Goal: Use online tool/utility: Utilize a website feature to perform a specific function

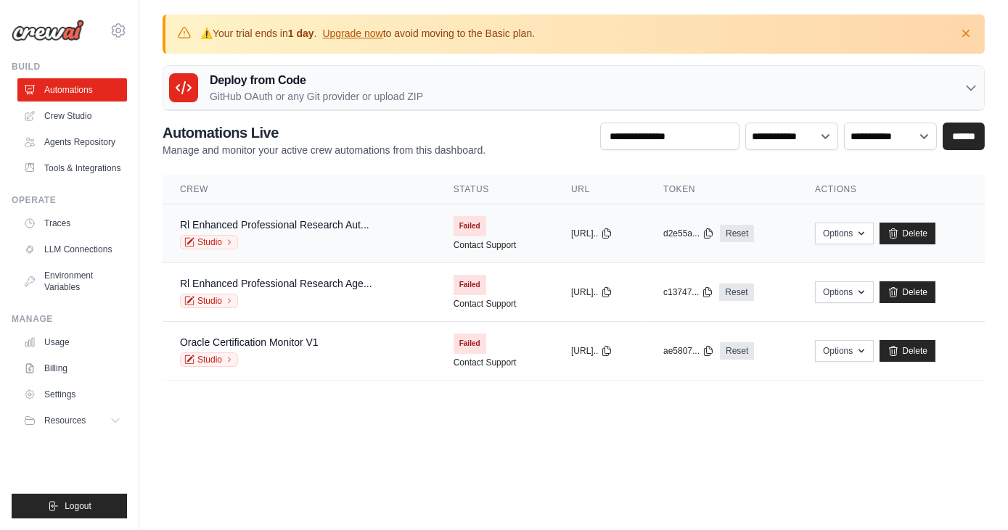
click at [456, 222] on span "Failed" at bounding box center [469, 226] width 33 height 20
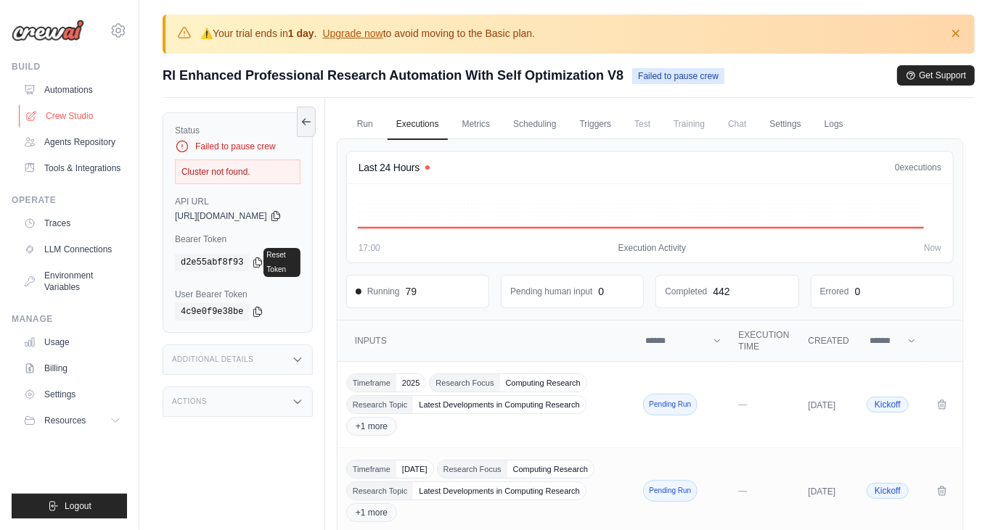
click at [58, 116] on link "Crew Studio" at bounding box center [74, 115] width 110 height 23
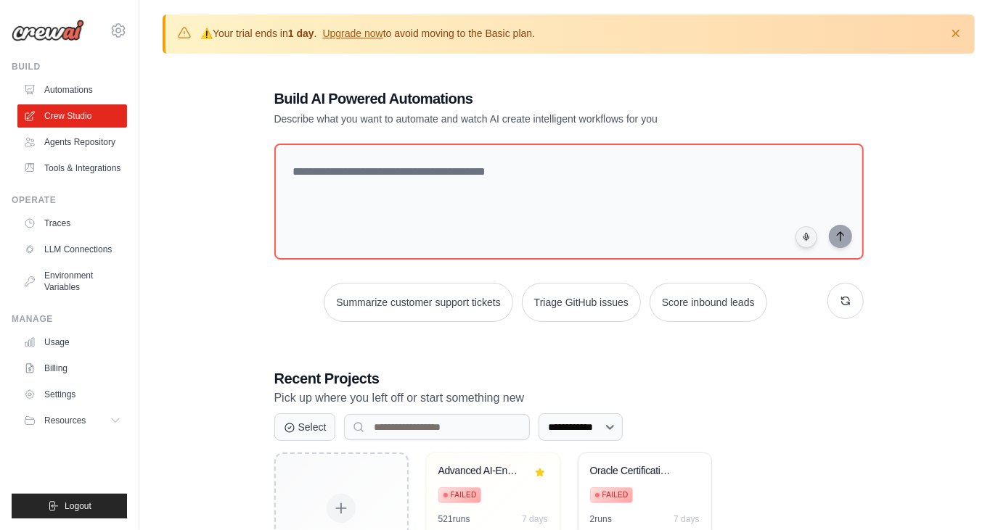
scroll to position [103, 0]
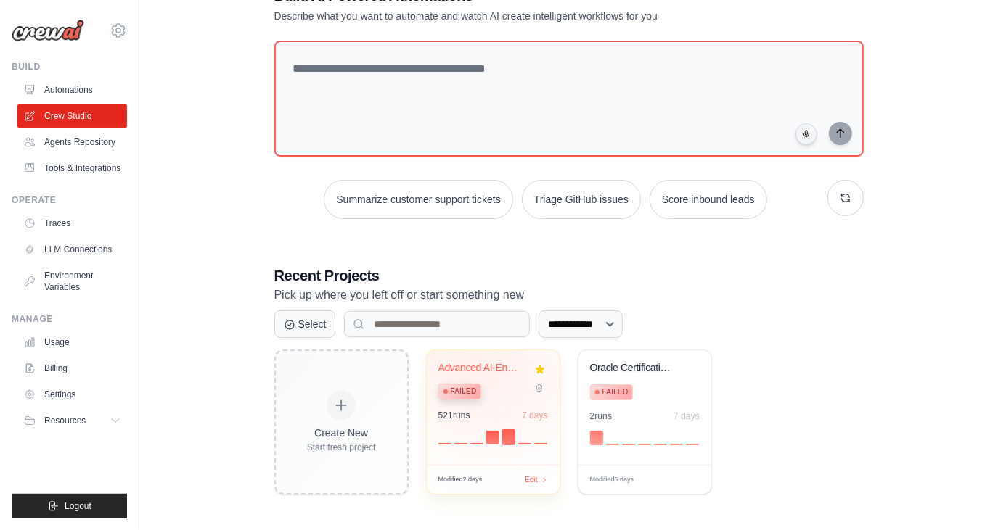
click at [503, 362] on div "Advanced AI-Enhanced Research Autom..." at bounding box center [482, 368] width 88 height 13
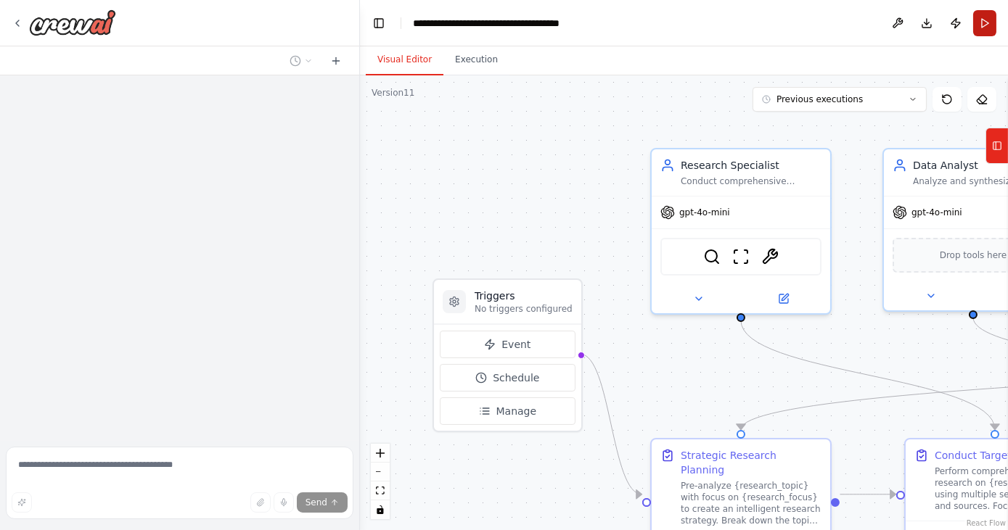
click at [981, 27] on button "Run" at bounding box center [984, 23] width 23 height 26
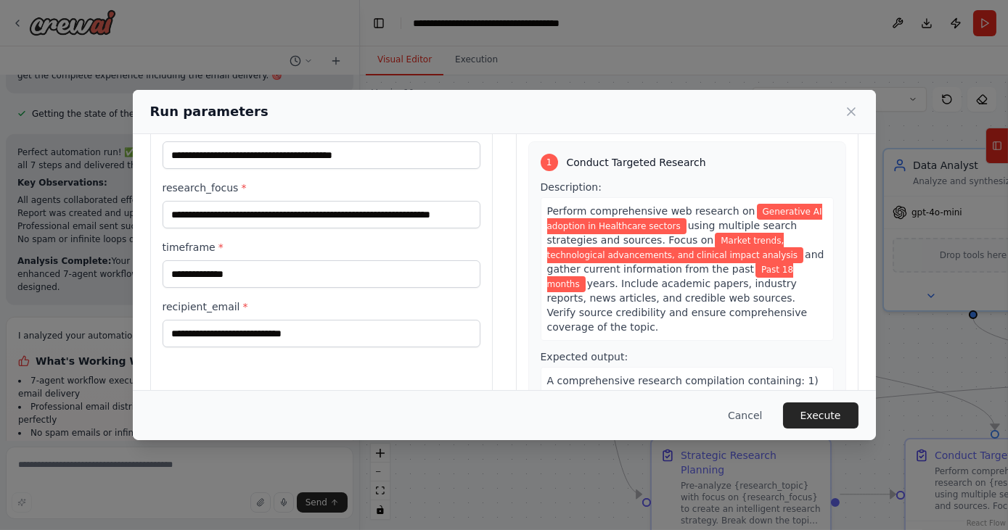
scroll to position [122, 0]
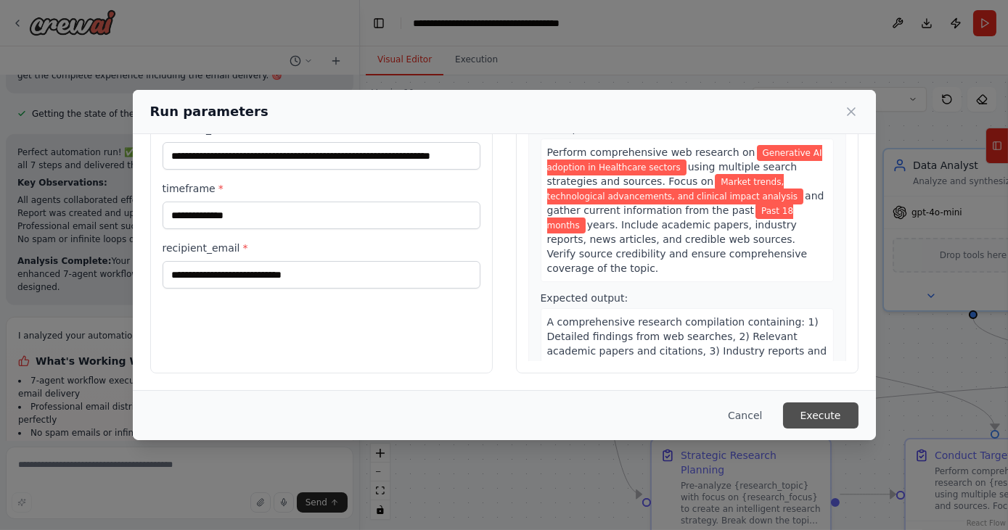
click at [830, 417] on button "Execute" at bounding box center [820, 416] width 75 height 26
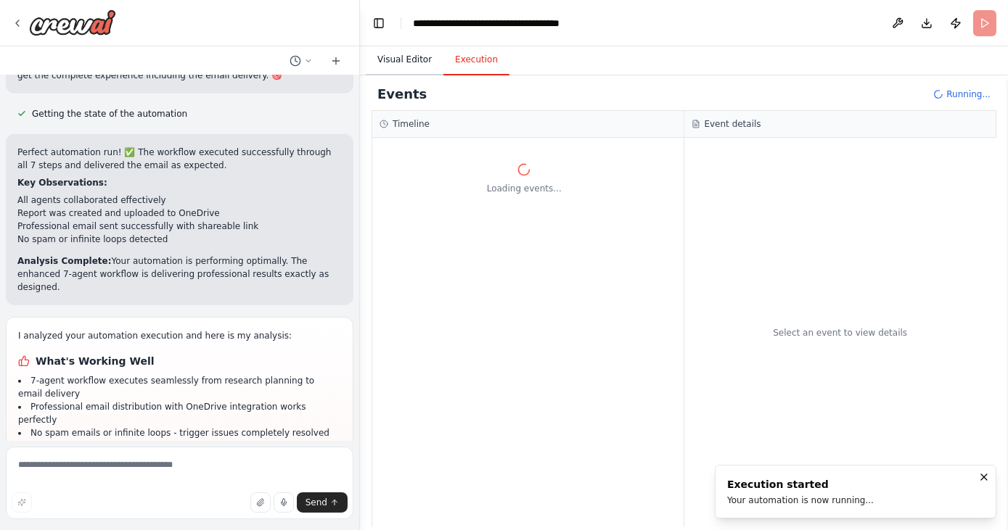
click at [411, 62] on button "Visual Editor" at bounding box center [405, 60] width 78 height 30
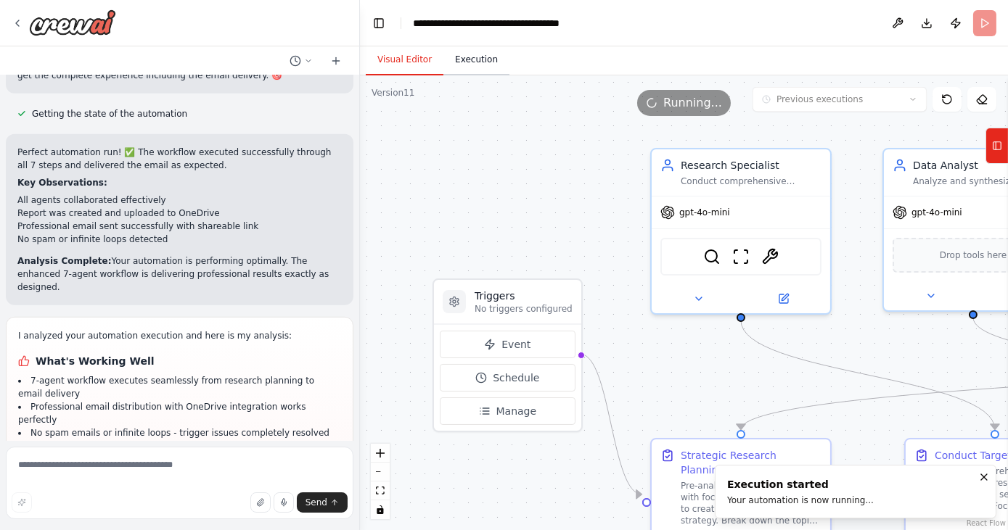
click at [466, 70] on button "Execution" at bounding box center [476, 60] width 66 height 30
